Goal: Find contact information: Find contact information

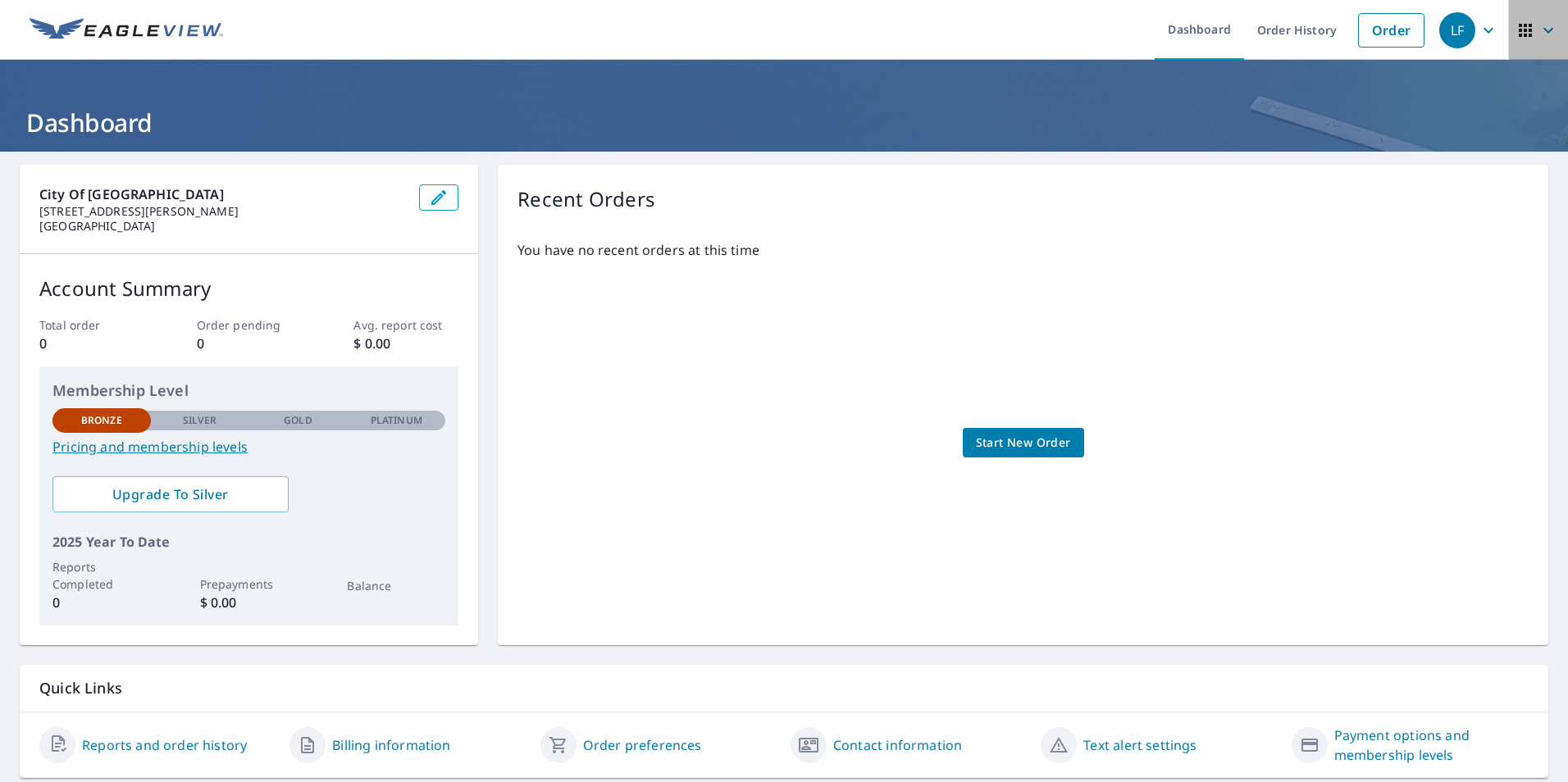
click at [1519, 26] on icon "button" at bounding box center [1526, 31] width 13 height 13
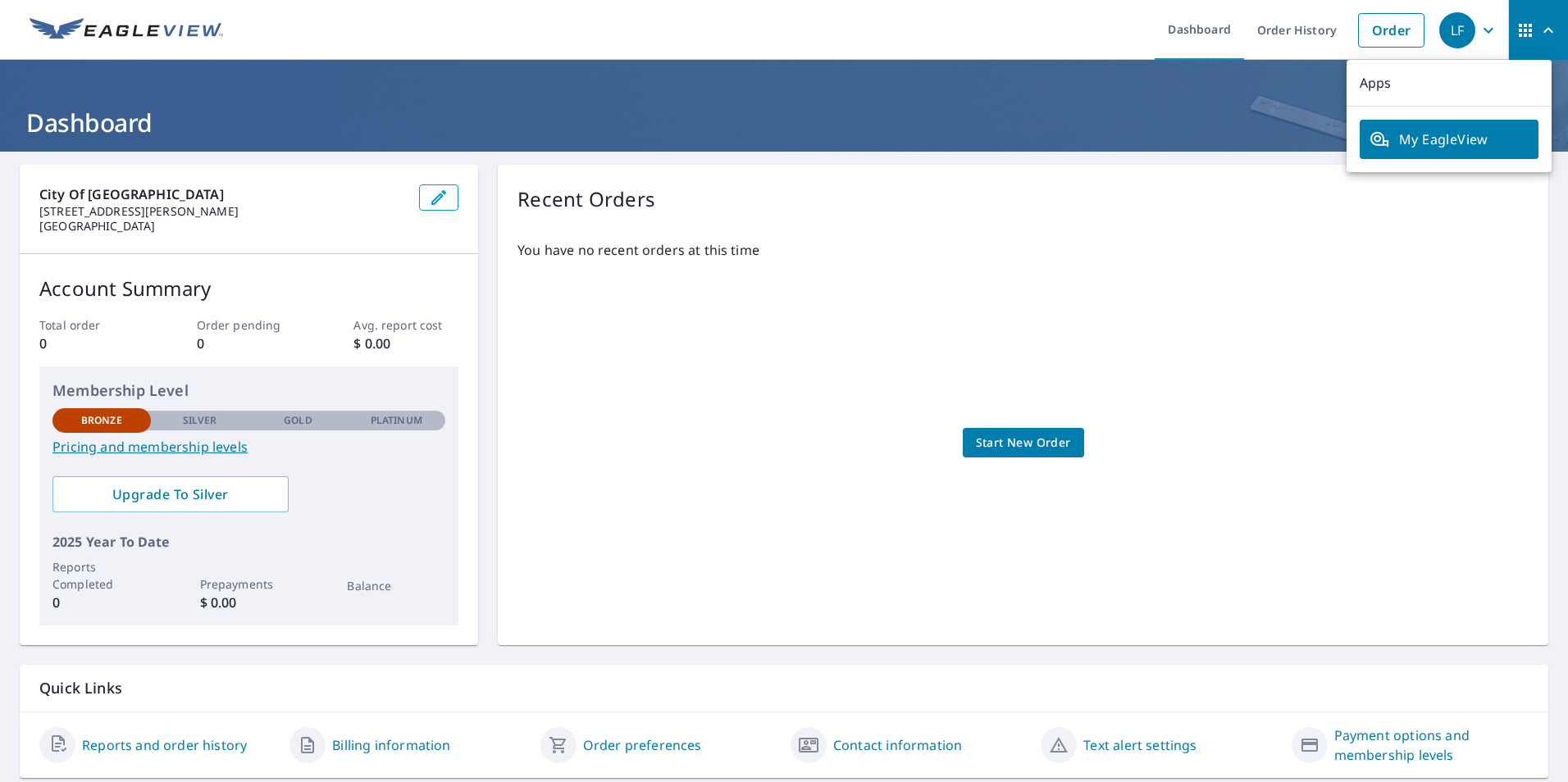
click at [1437, 132] on span "My EagleView" at bounding box center [1449, 139] width 159 height 20
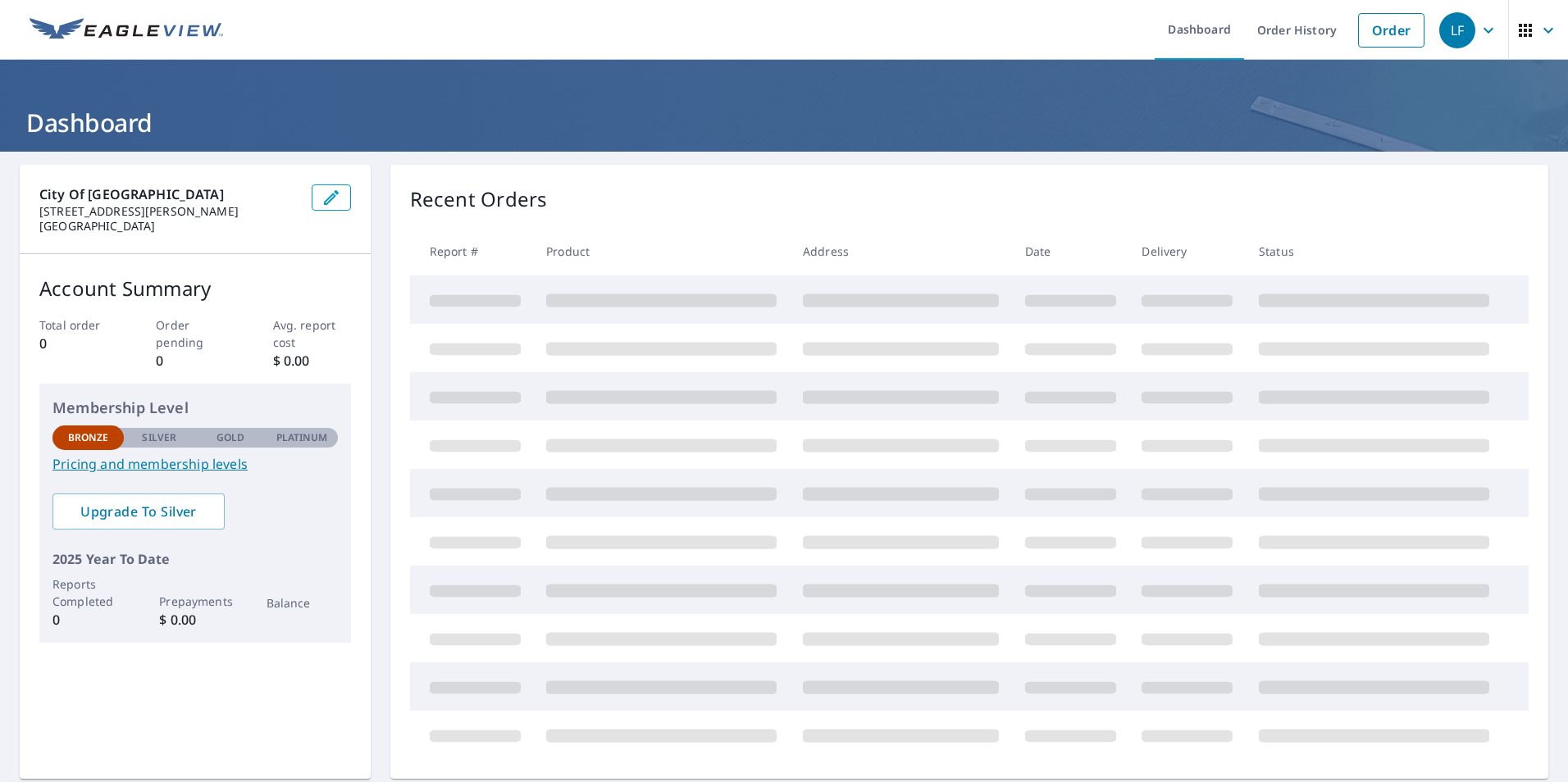
click at [1543, 31] on icon "button" at bounding box center [1548, 30] width 10 height 6
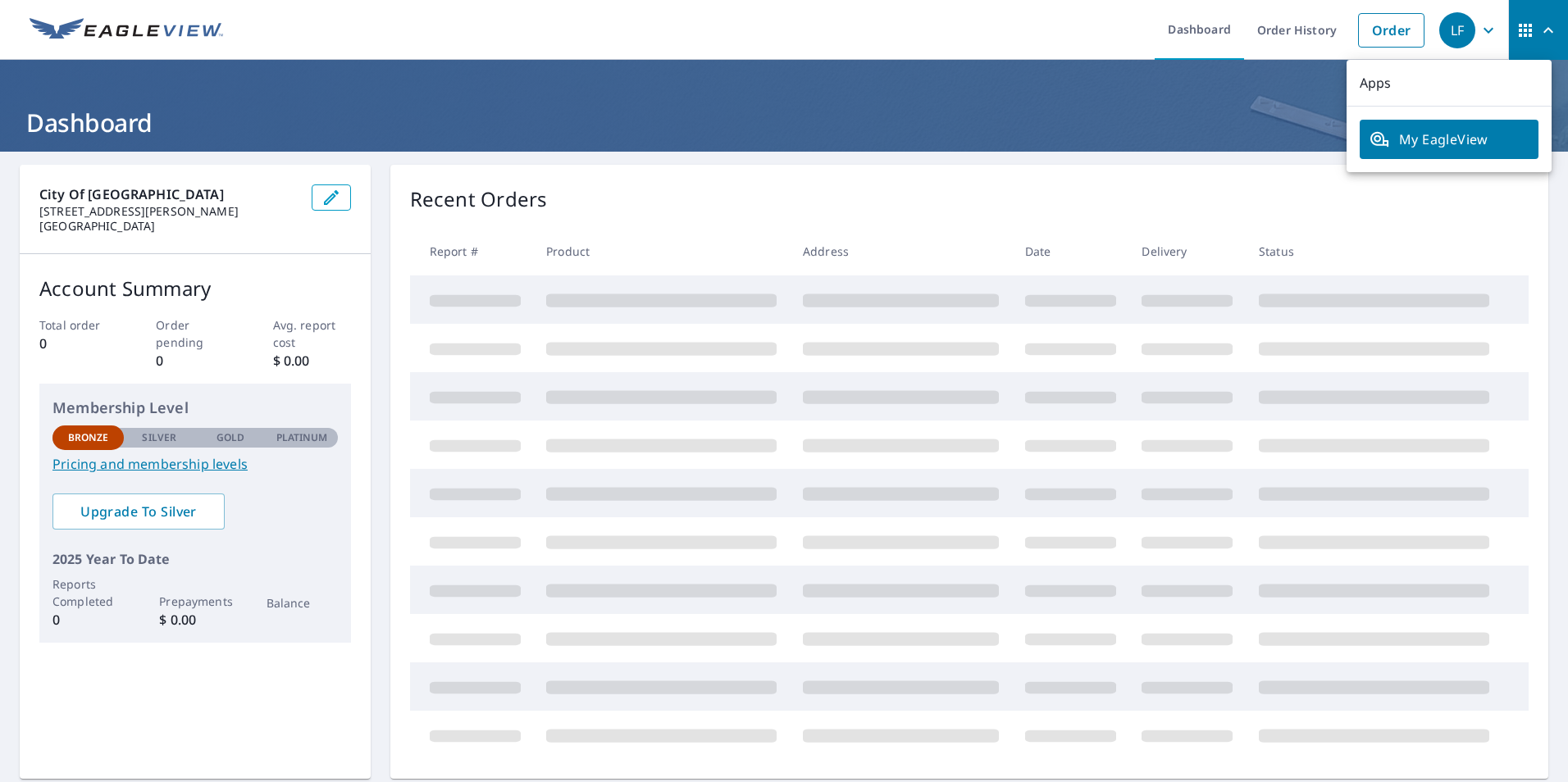
click at [1418, 76] on p "Apps" at bounding box center [1449, 83] width 205 height 47
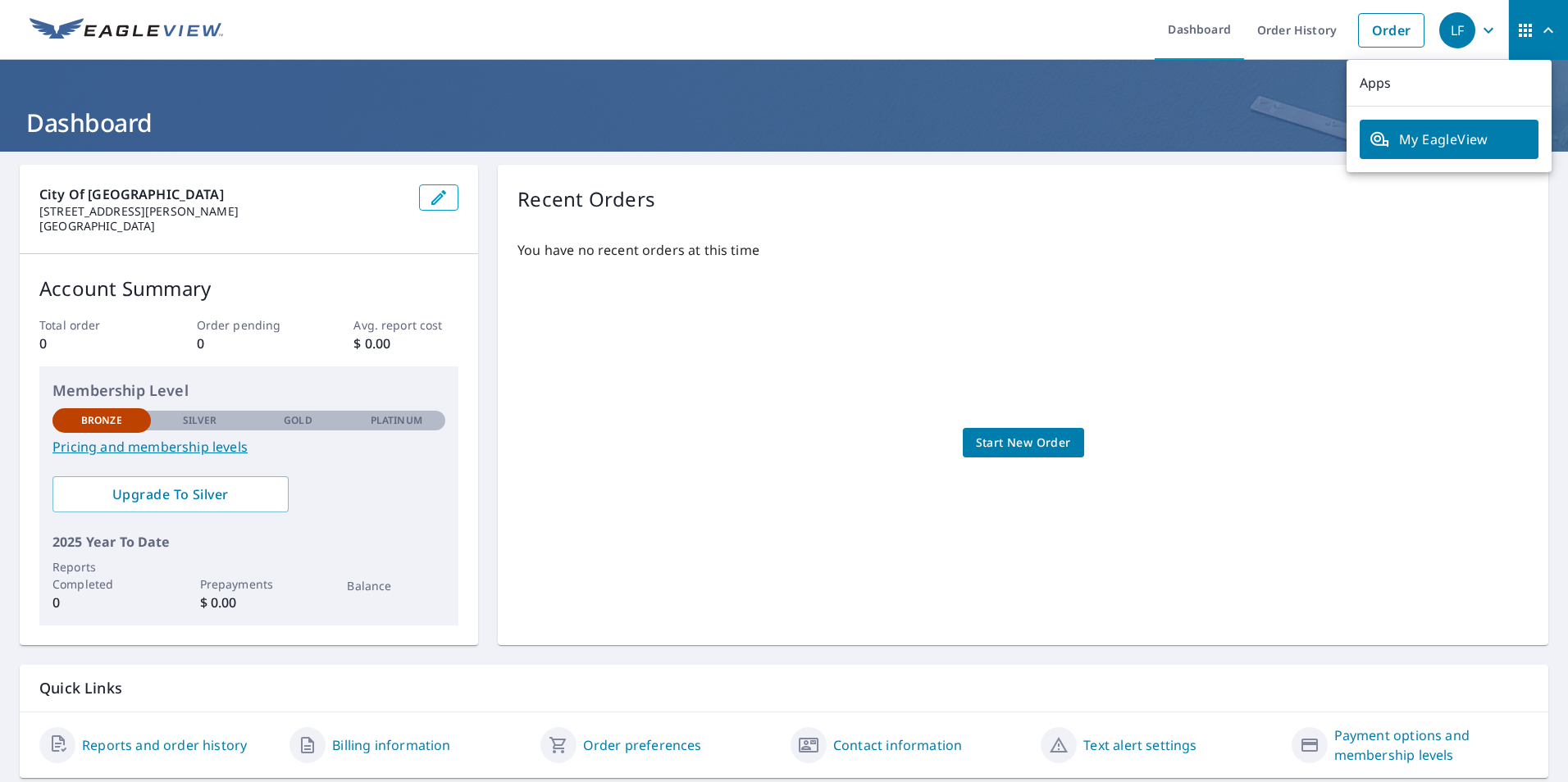
click at [1544, 26] on icon "button" at bounding box center [1548, 30] width 20 height 20
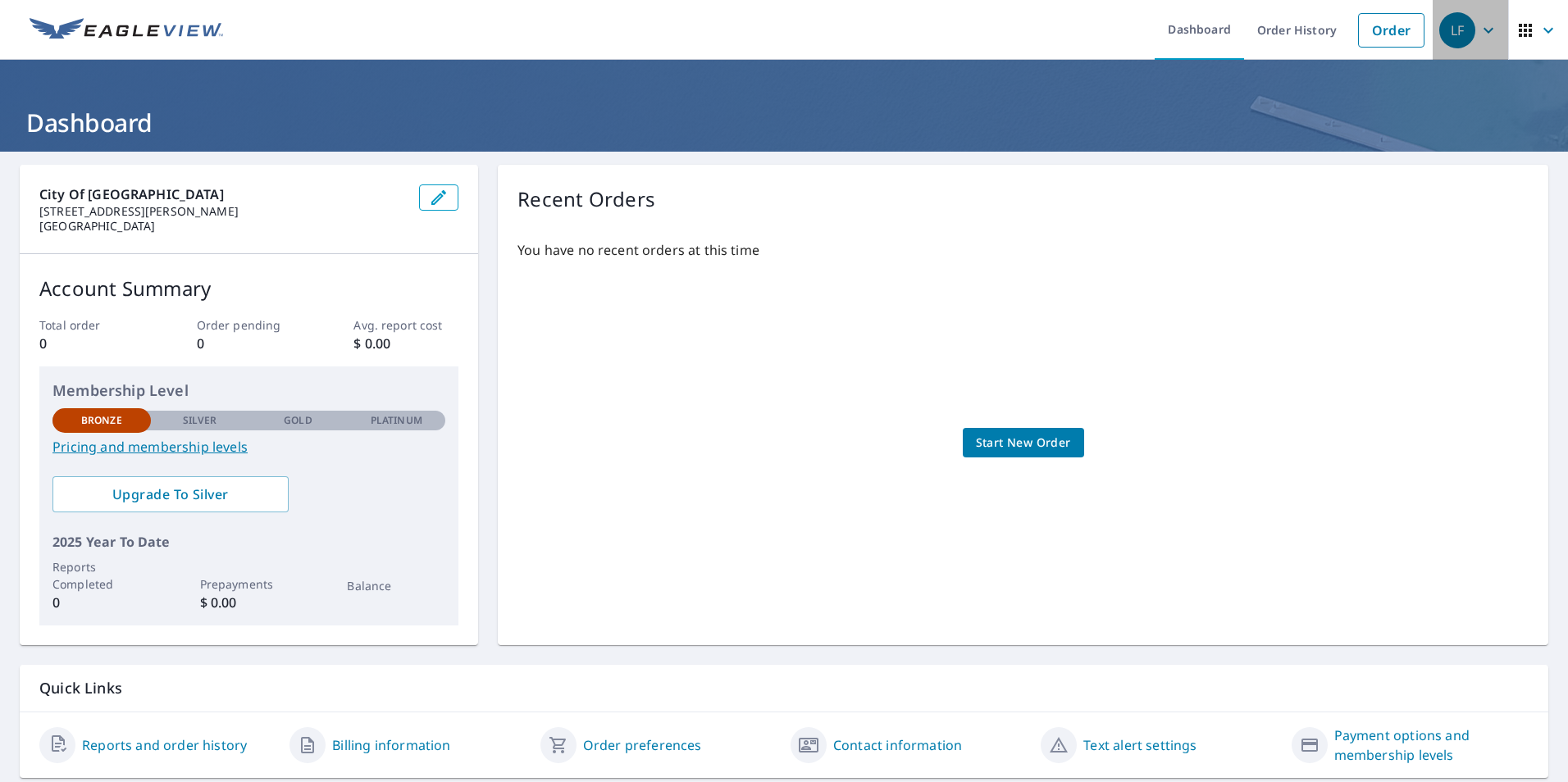
click at [1479, 26] on icon "button" at bounding box center [1488, 30] width 20 height 20
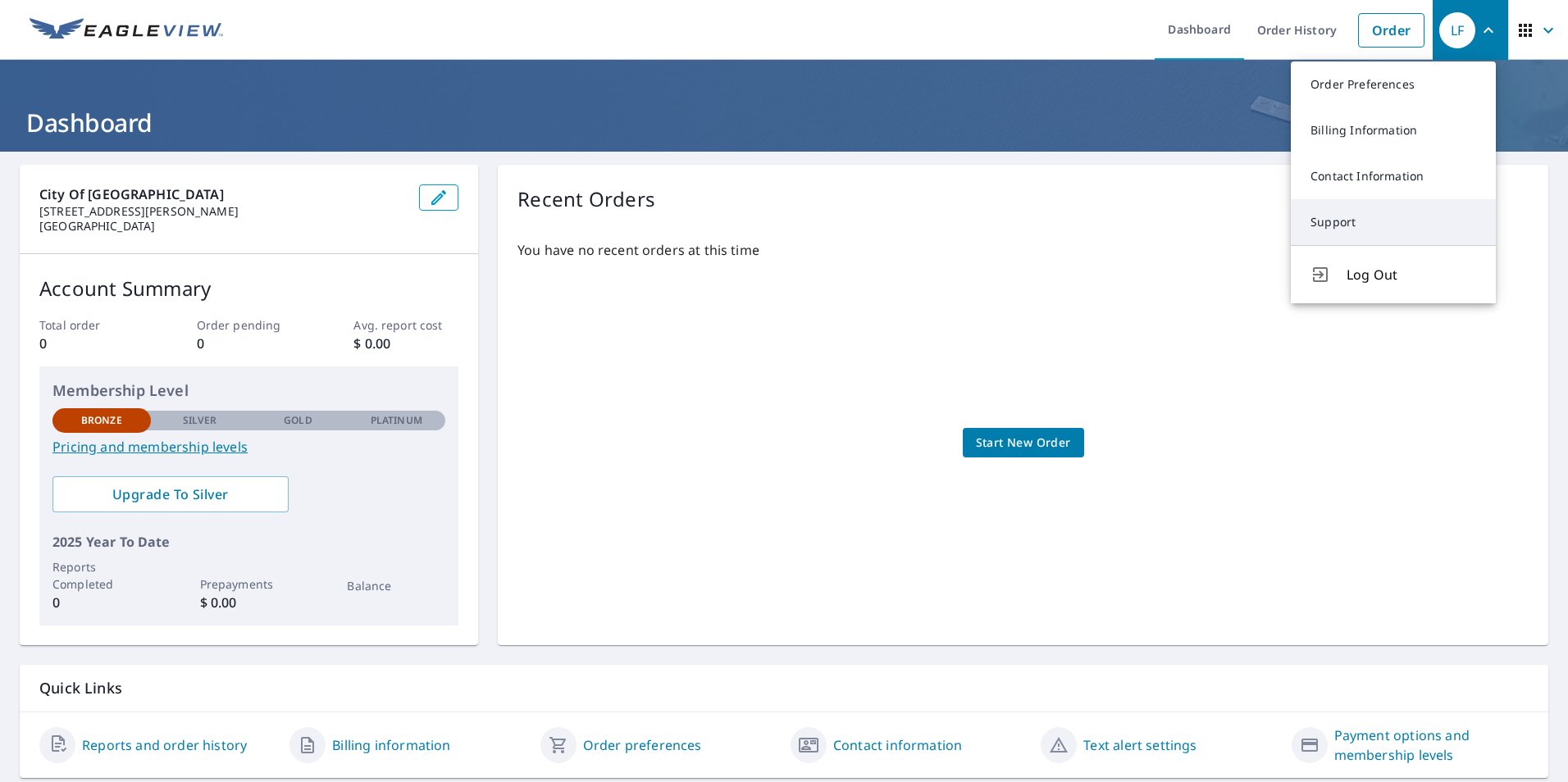
click at [1327, 225] on link "Support" at bounding box center [1393, 223] width 205 height 46
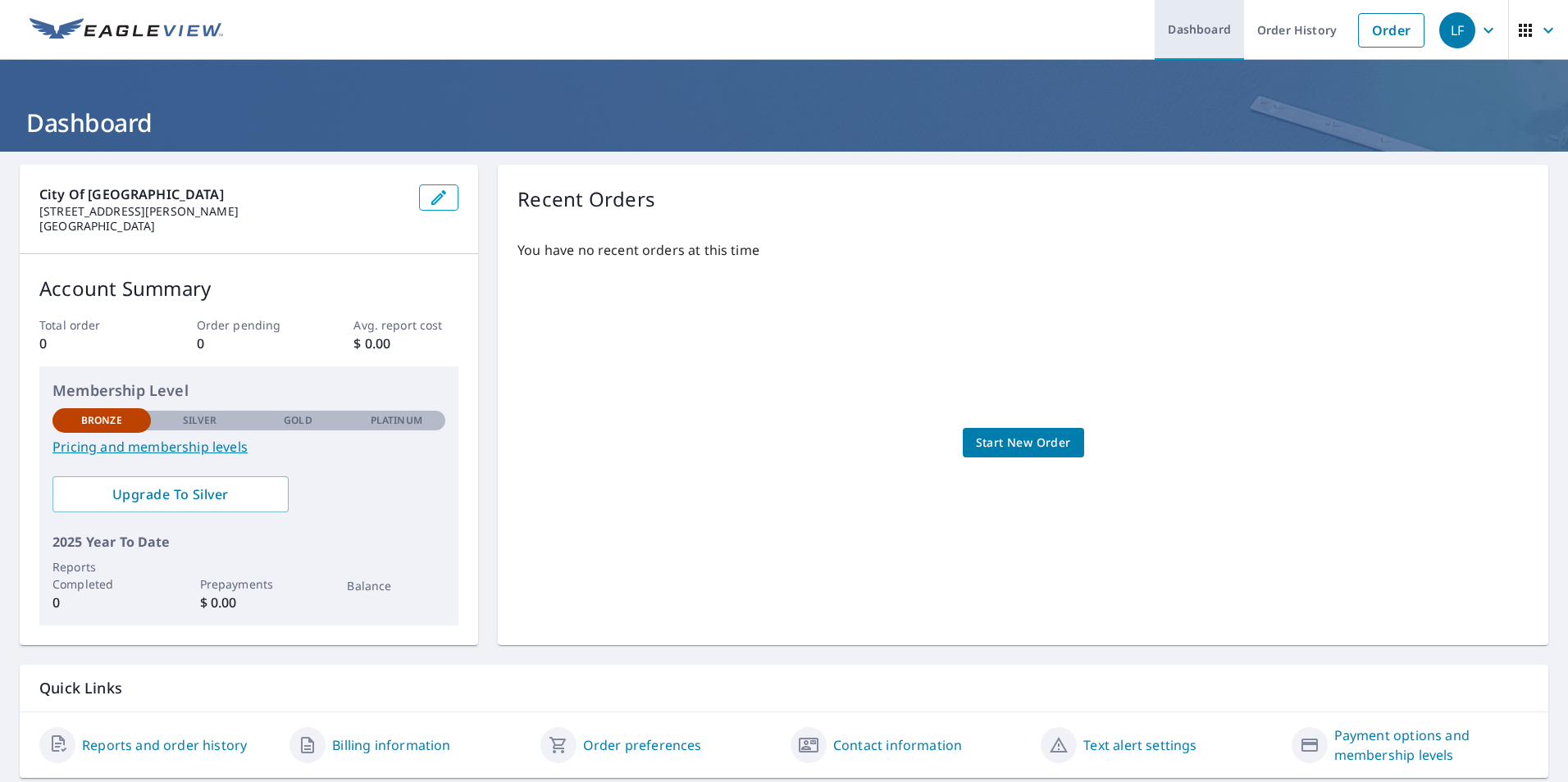
click at [1197, 35] on link "Dashboard" at bounding box center [1199, 30] width 89 height 59
click at [430, 200] on icon "button" at bounding box center [439, 198] width 20 height 20
